Goal: Navigation & Orientation: Find specific page/section

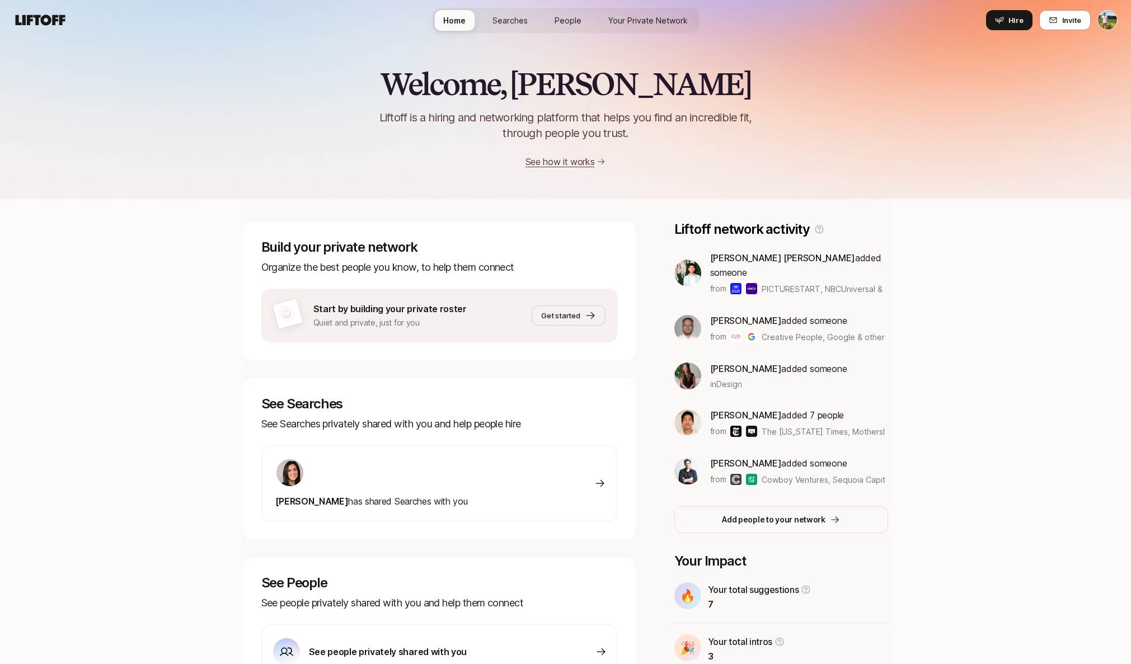
click at [515, 25] on span "Searches" at bounding box center [509, 21] width 35 height 12
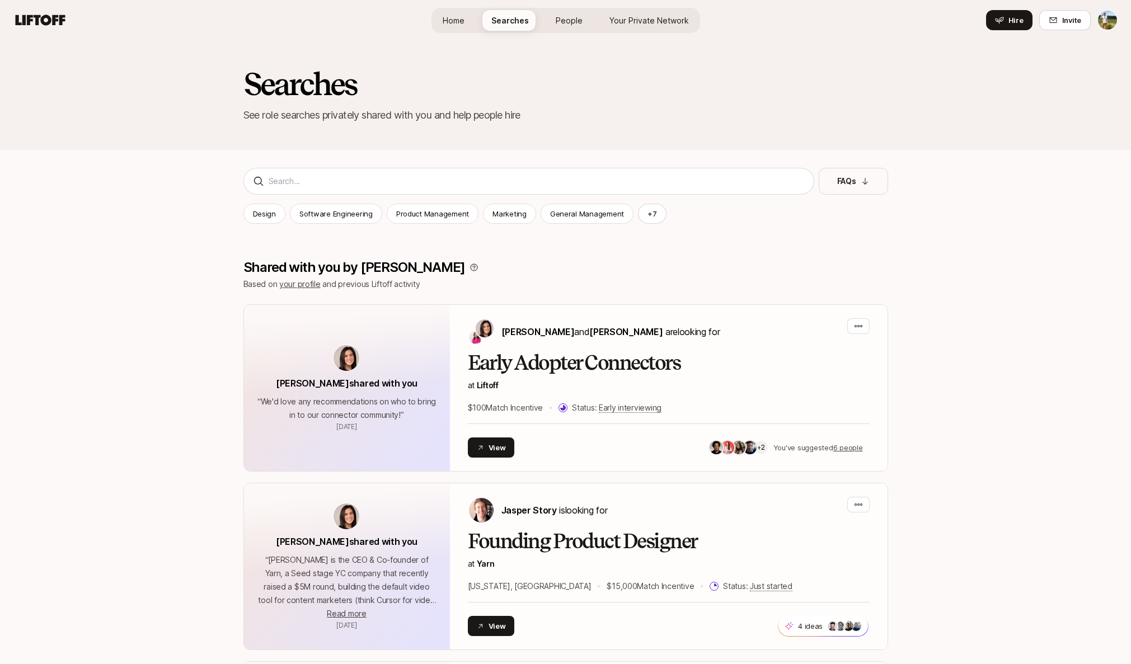
scroll to position [-4, 0]
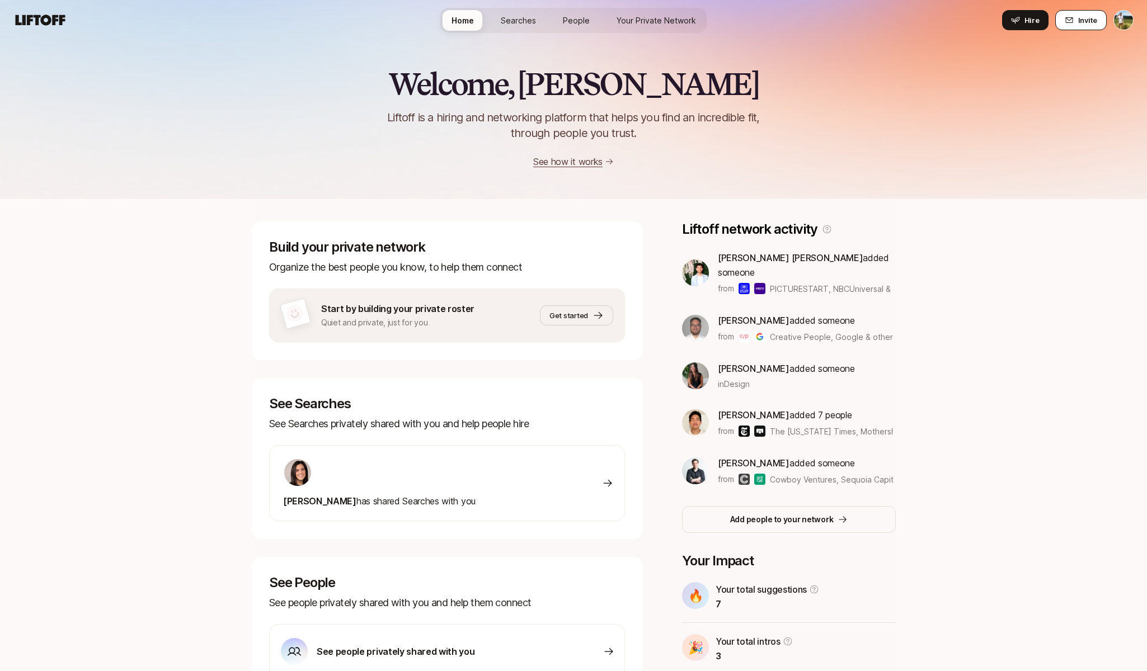
click at [1075, 26] on button "Invite" at bounding box center [1080, 20] width 51 height 20
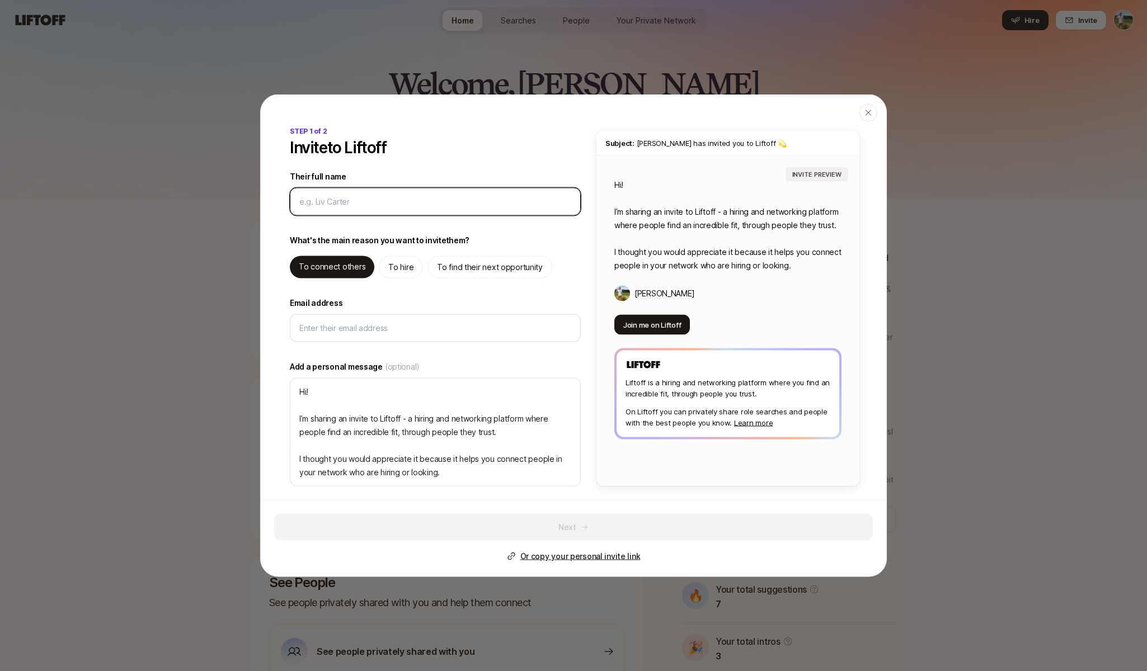
type textarea "x"
